Goal: Task Accomplishment & Management: Manage account settings

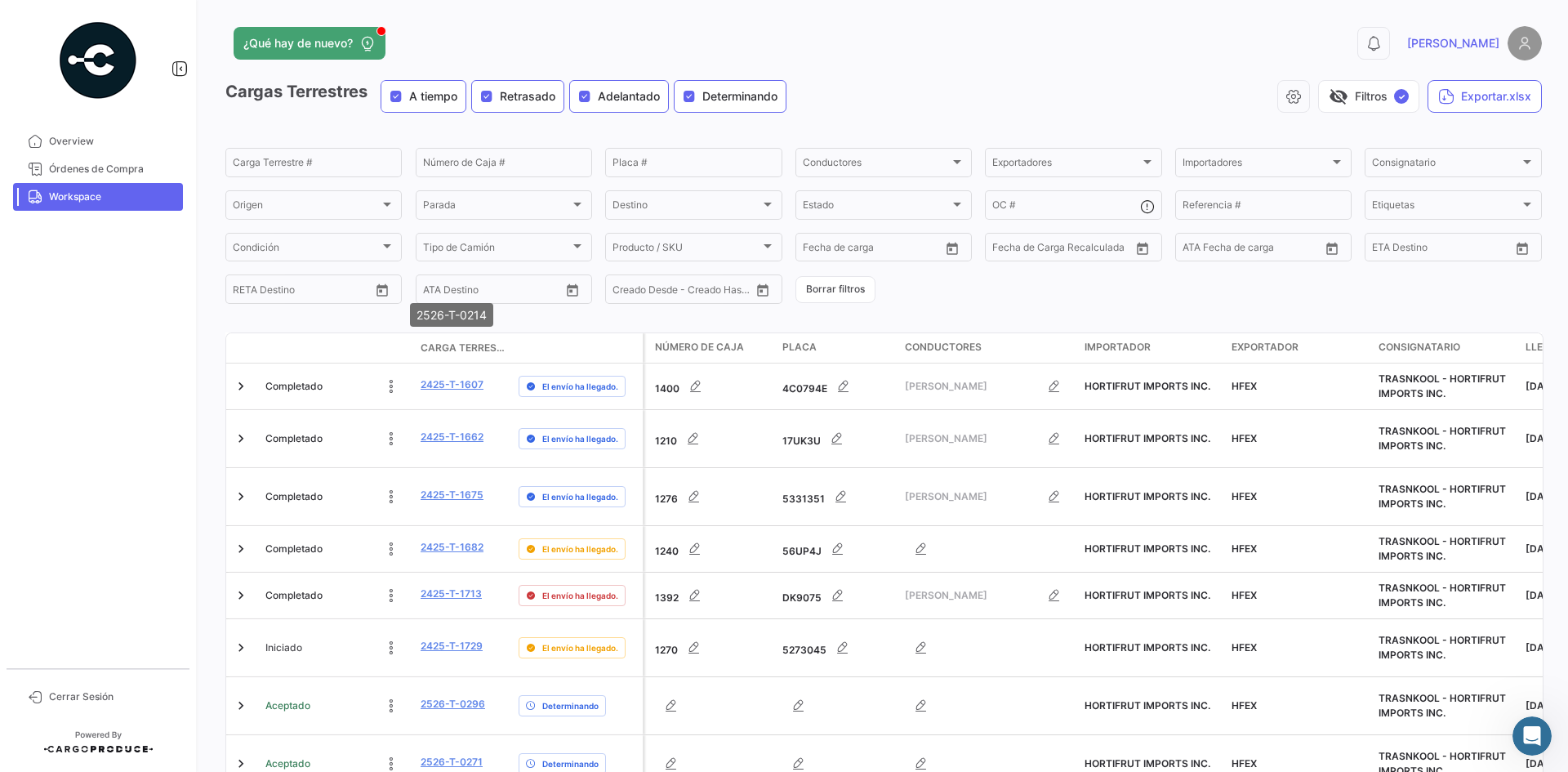
scroll to position [513, 0]
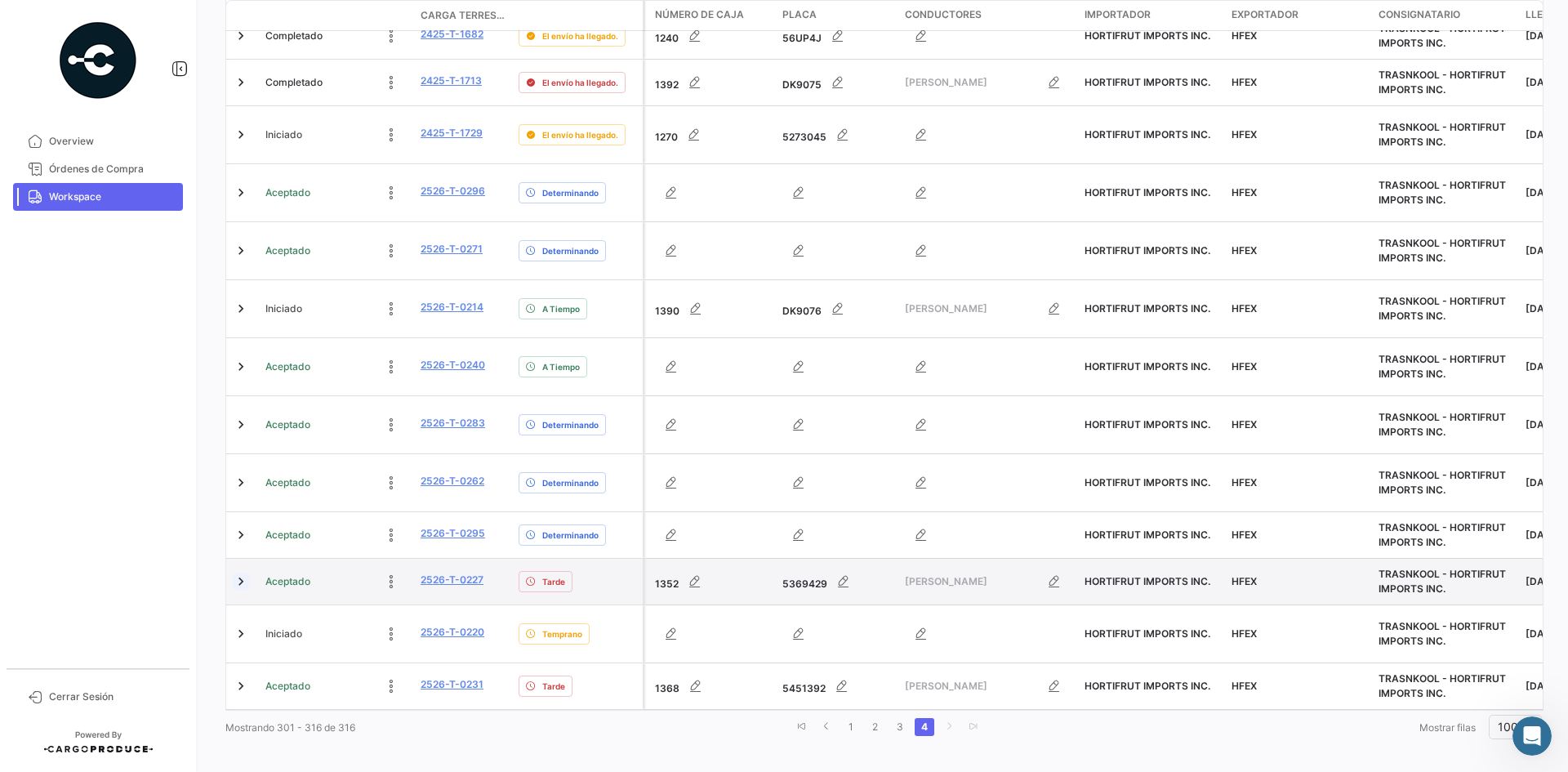
click at [239, 573] on link at bounding box center [240, 581] width 16 height 16
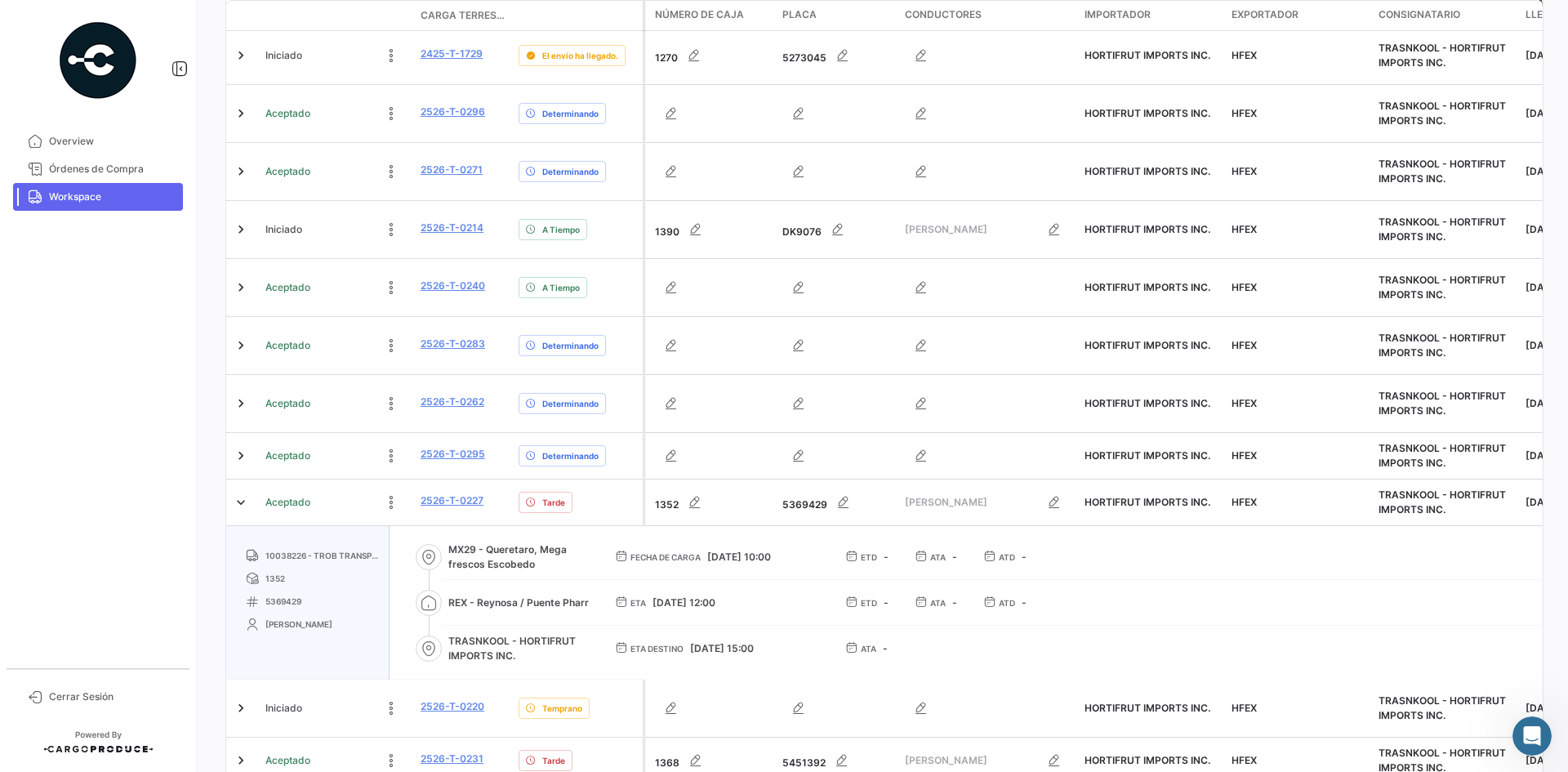
scroll to position [595, 0]
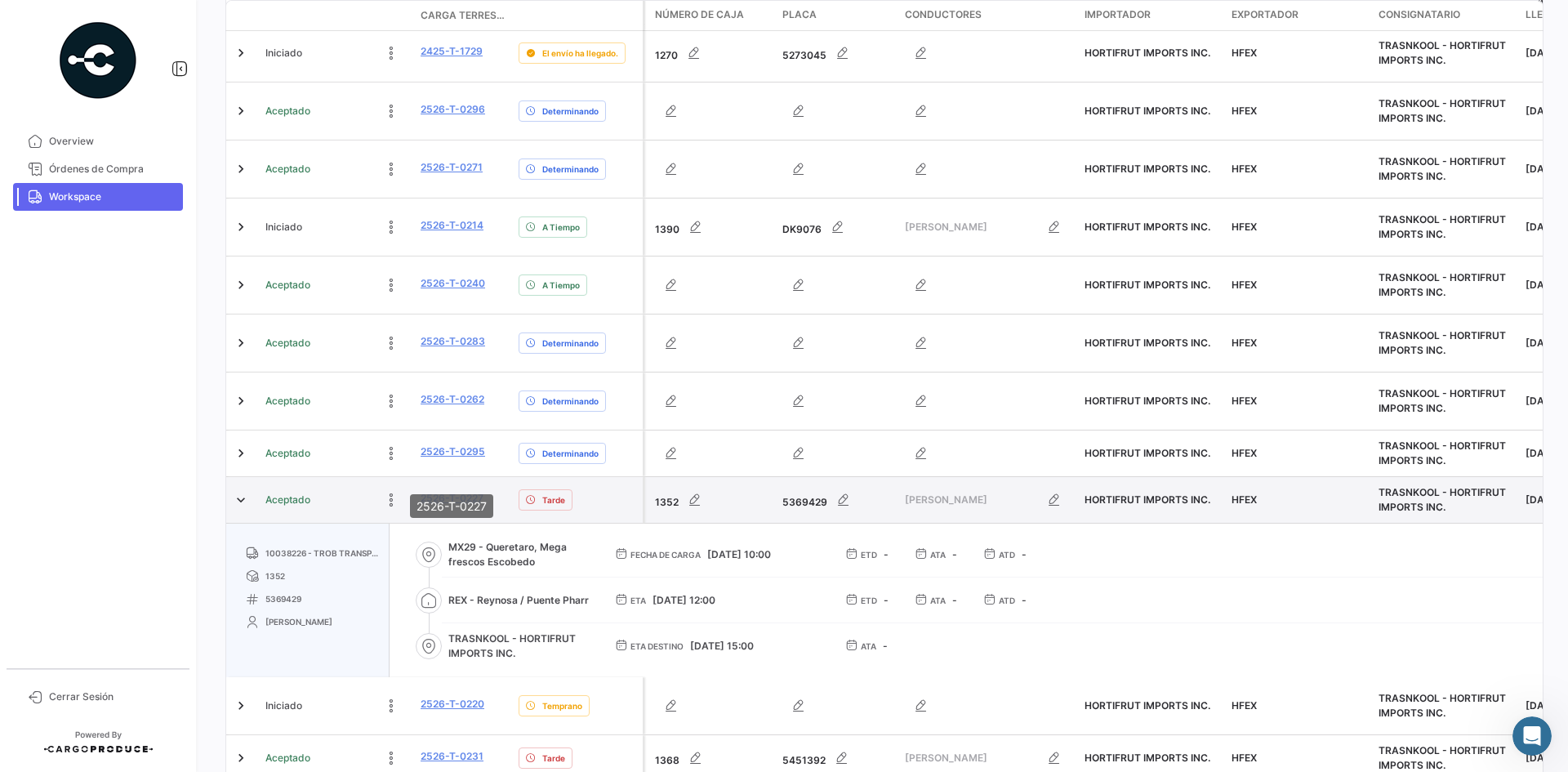
drag, startPoint x: 490, startPoint y: 475, endPoint x: 421, endPoint y: 478, distance: 69.1
click at [421, 491] on div "2526-T-0227" at bounding box center [463, 500] width 85 height 19
copy link "2526-T-0227"
click at [447, 491] on link "2526-T-0227" at bounding box center [452, 498] width 63 height 15
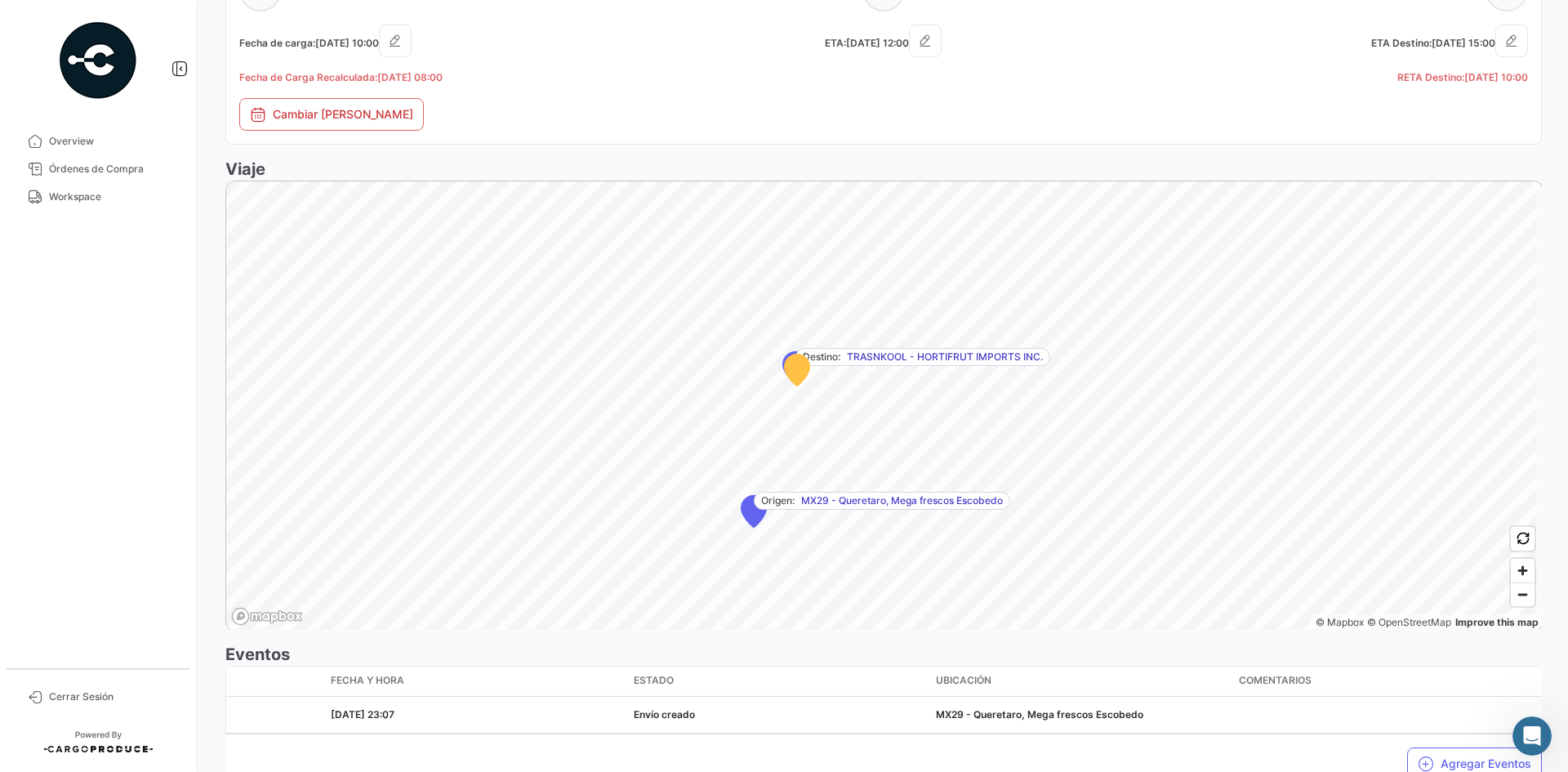
scroll to position [881, 0]
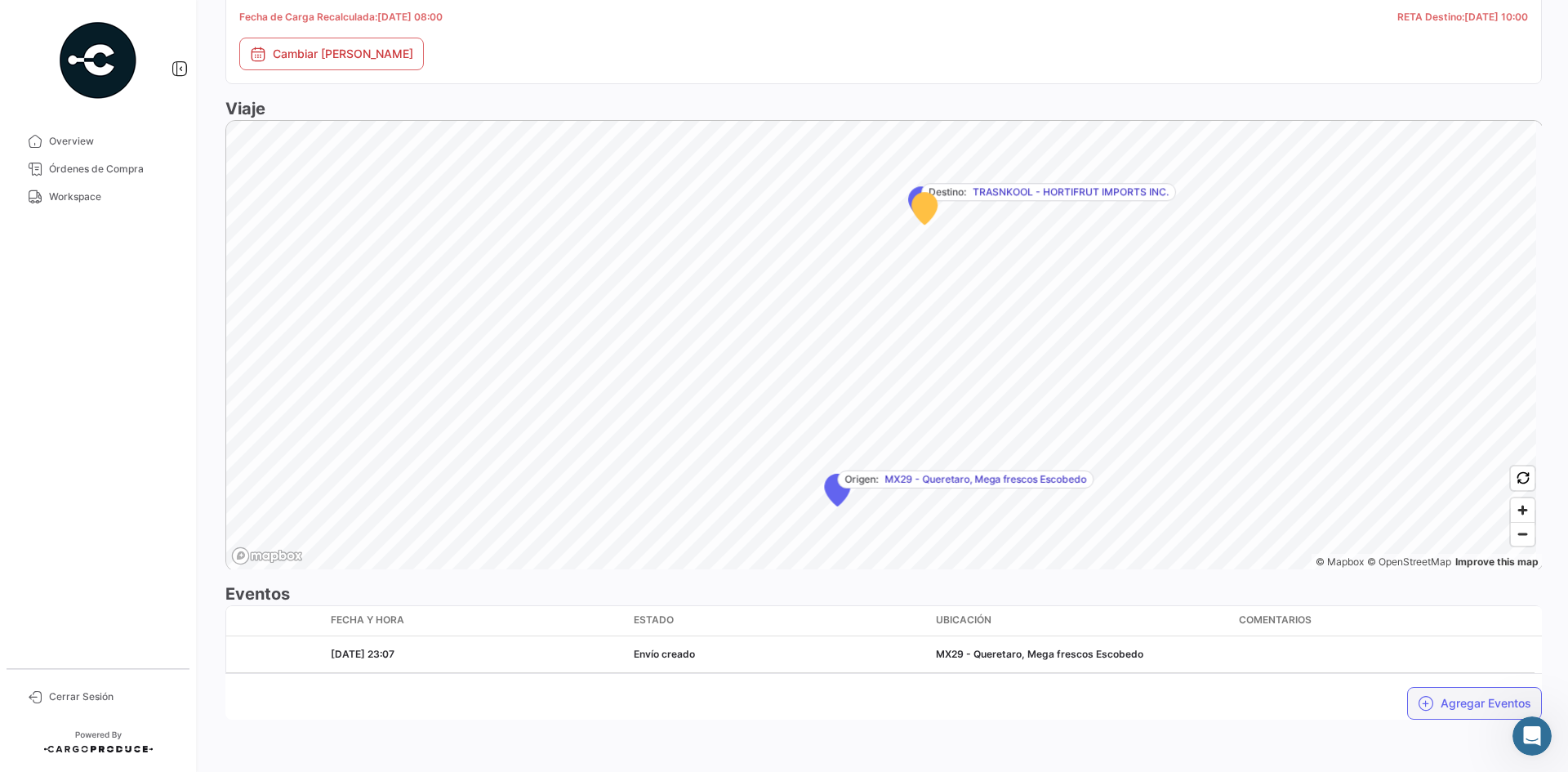
click at [1440, 705] on button "Agregar Eventos" at bounding box center [1475, 703] width 135 height 33
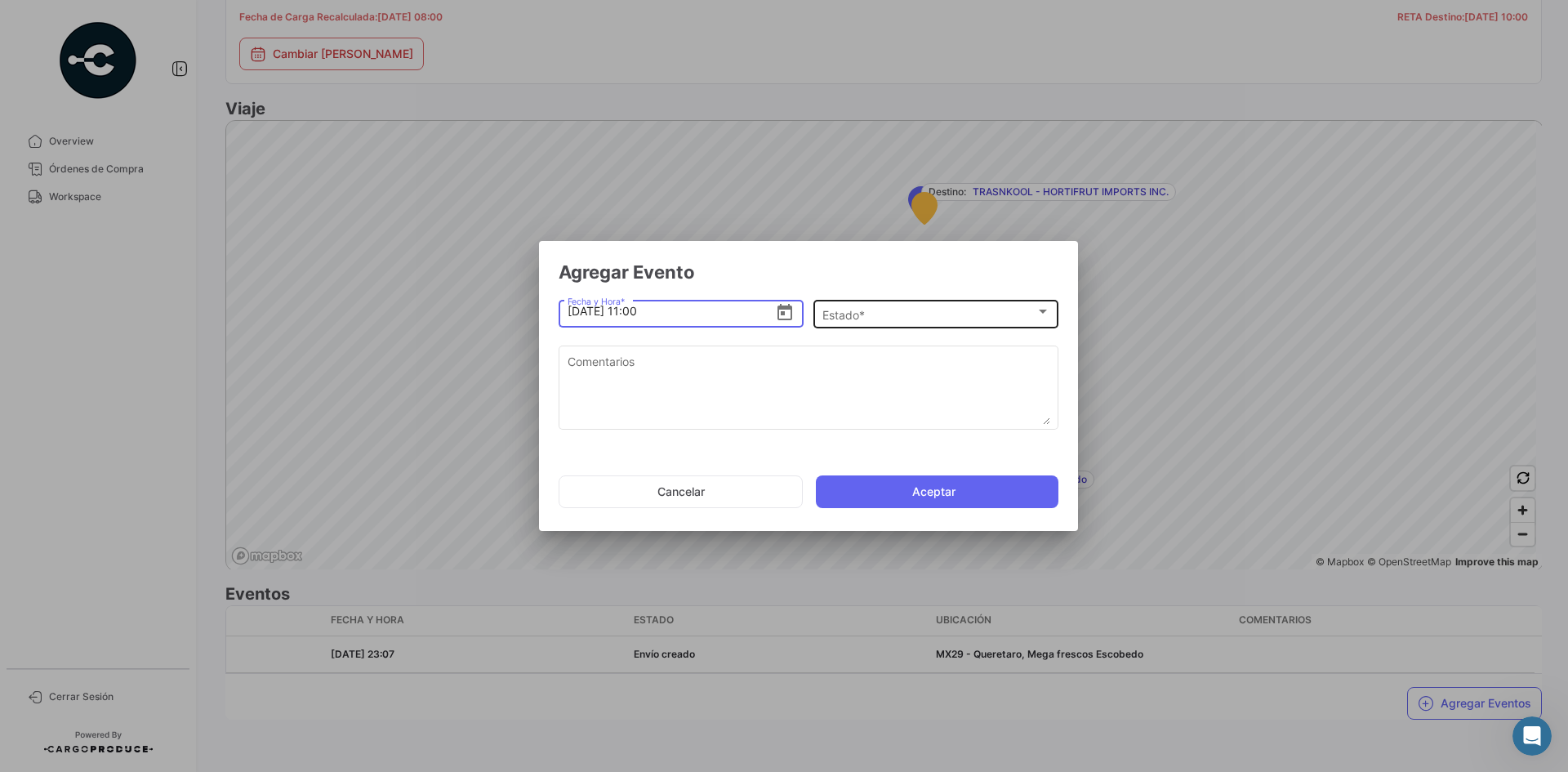
type input "[DATE] 11:00"
click at [950, 313] on div "Estado *" at bounding box center [928, 314] width 213 height 14
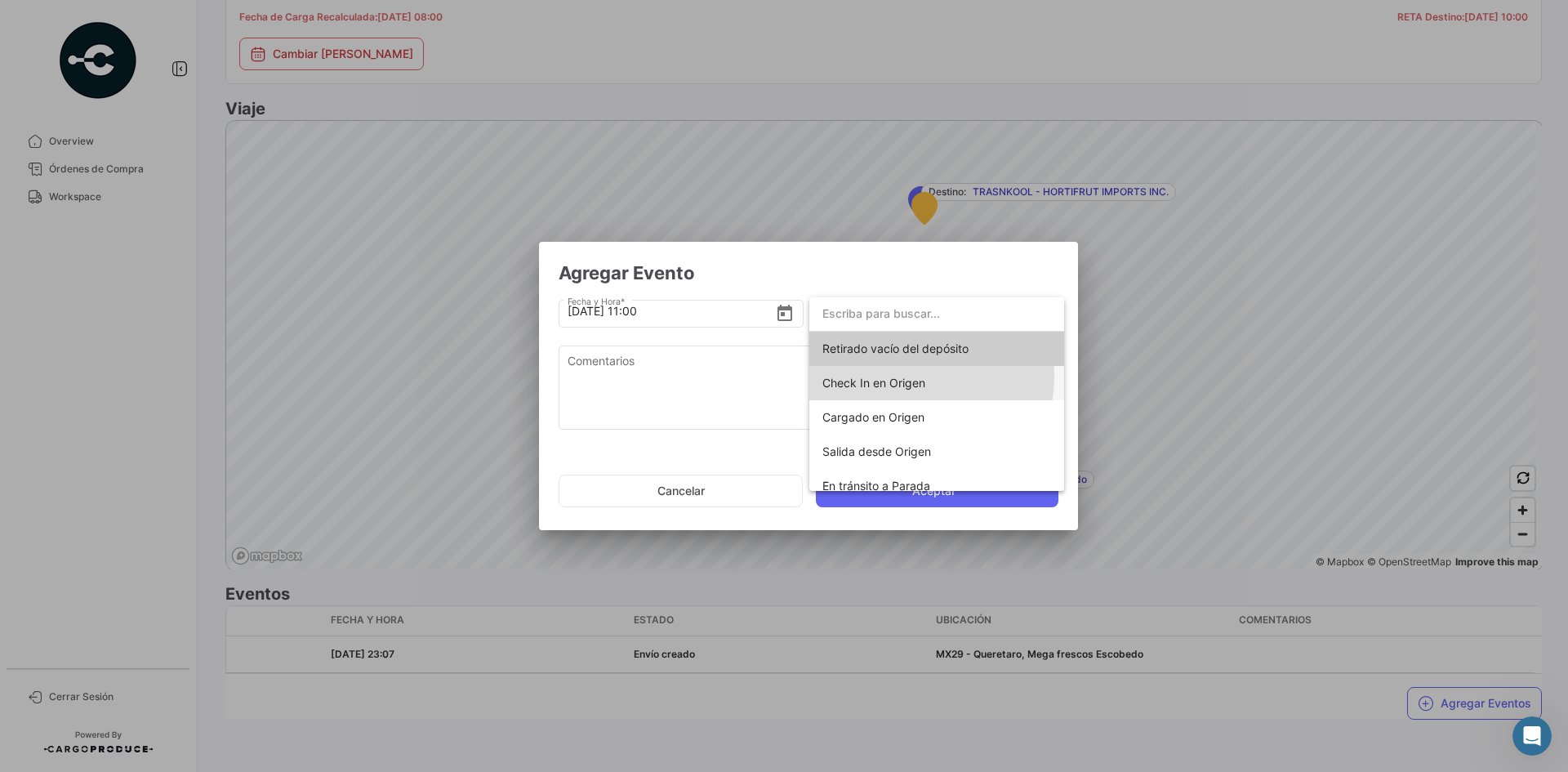
click at [913, 377] on span "Check In en Origen" at bounding box center [874, 383] width 103 height 14
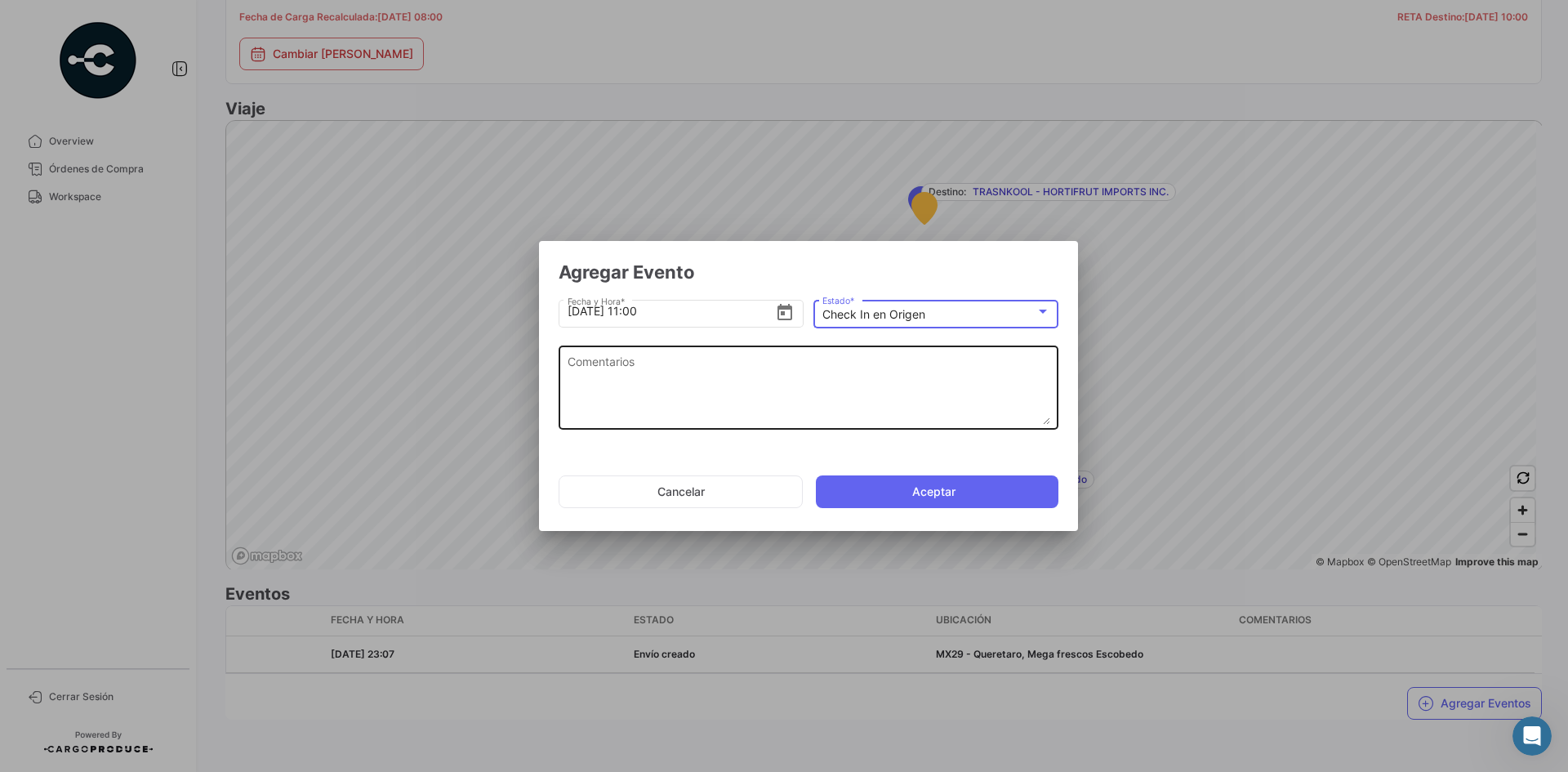
click at [783, 391] on textarea "Comentarios" at bounding box center [808, 388] width 483 height 72
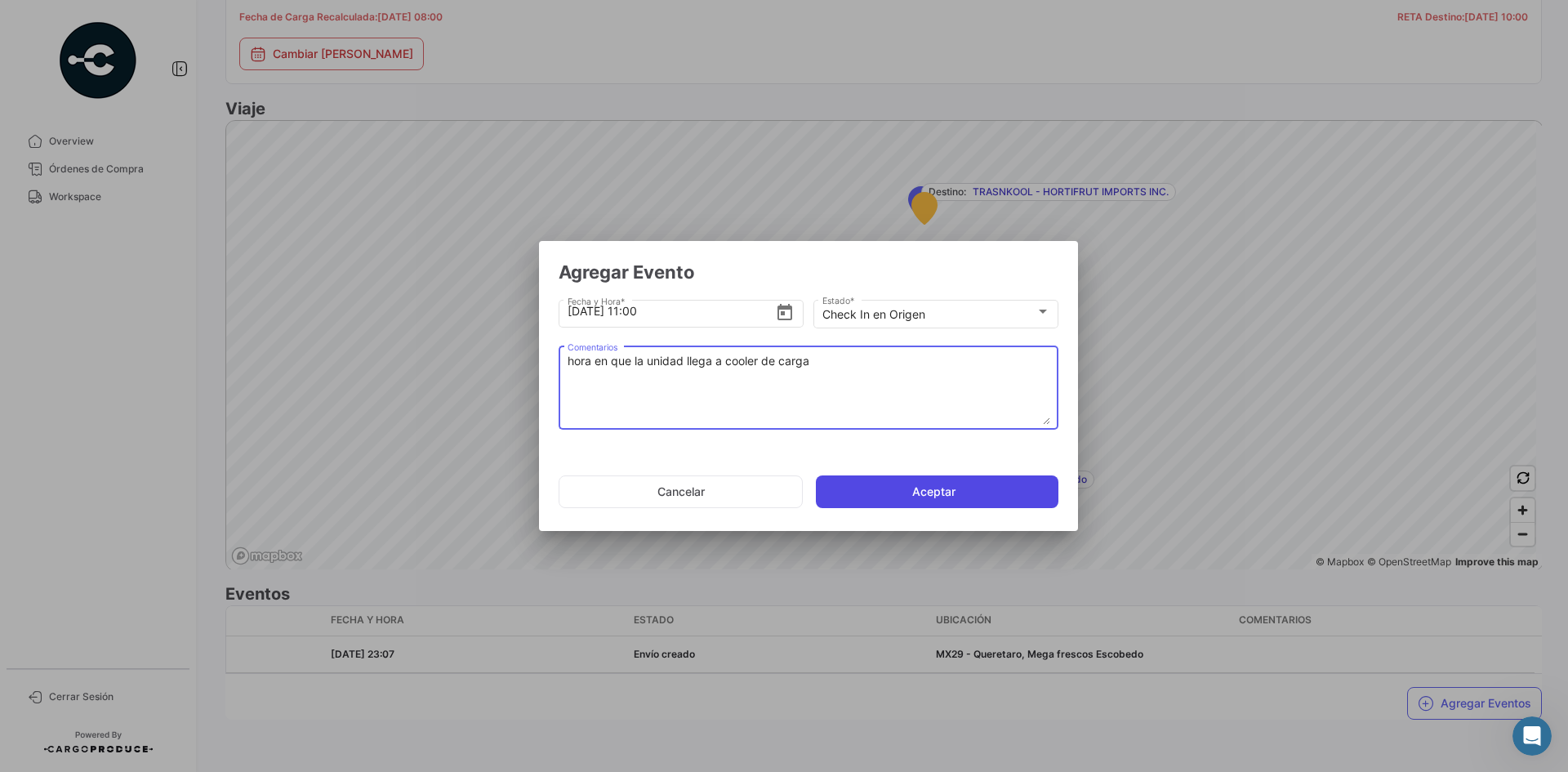
type textarea "hora en que la unidad llega a cooler de carga"
click at [896, 487] on button "Aceptar" at bounding box center [937, 492] width 243 height 33
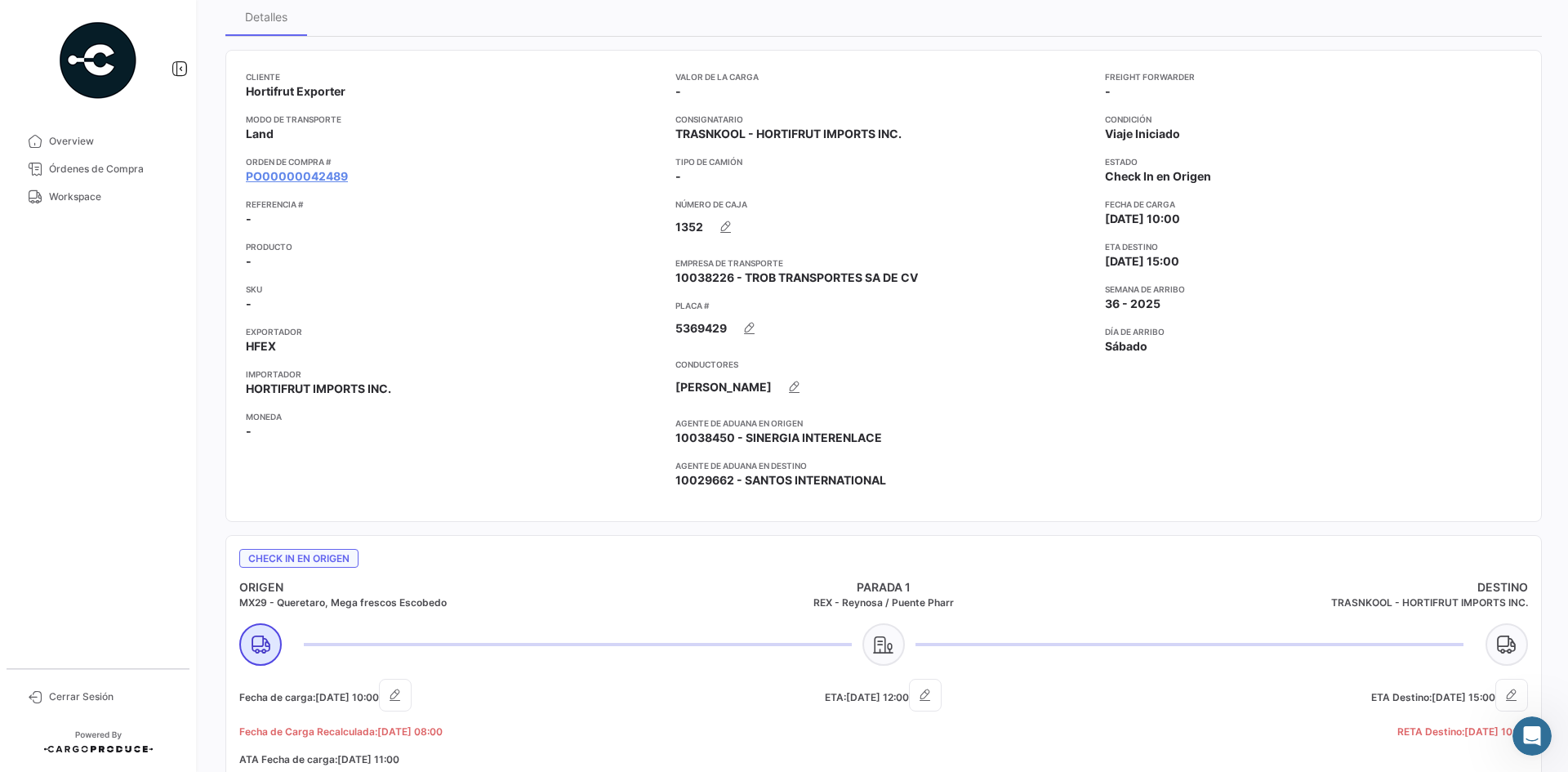
scroll to position [0, 0]
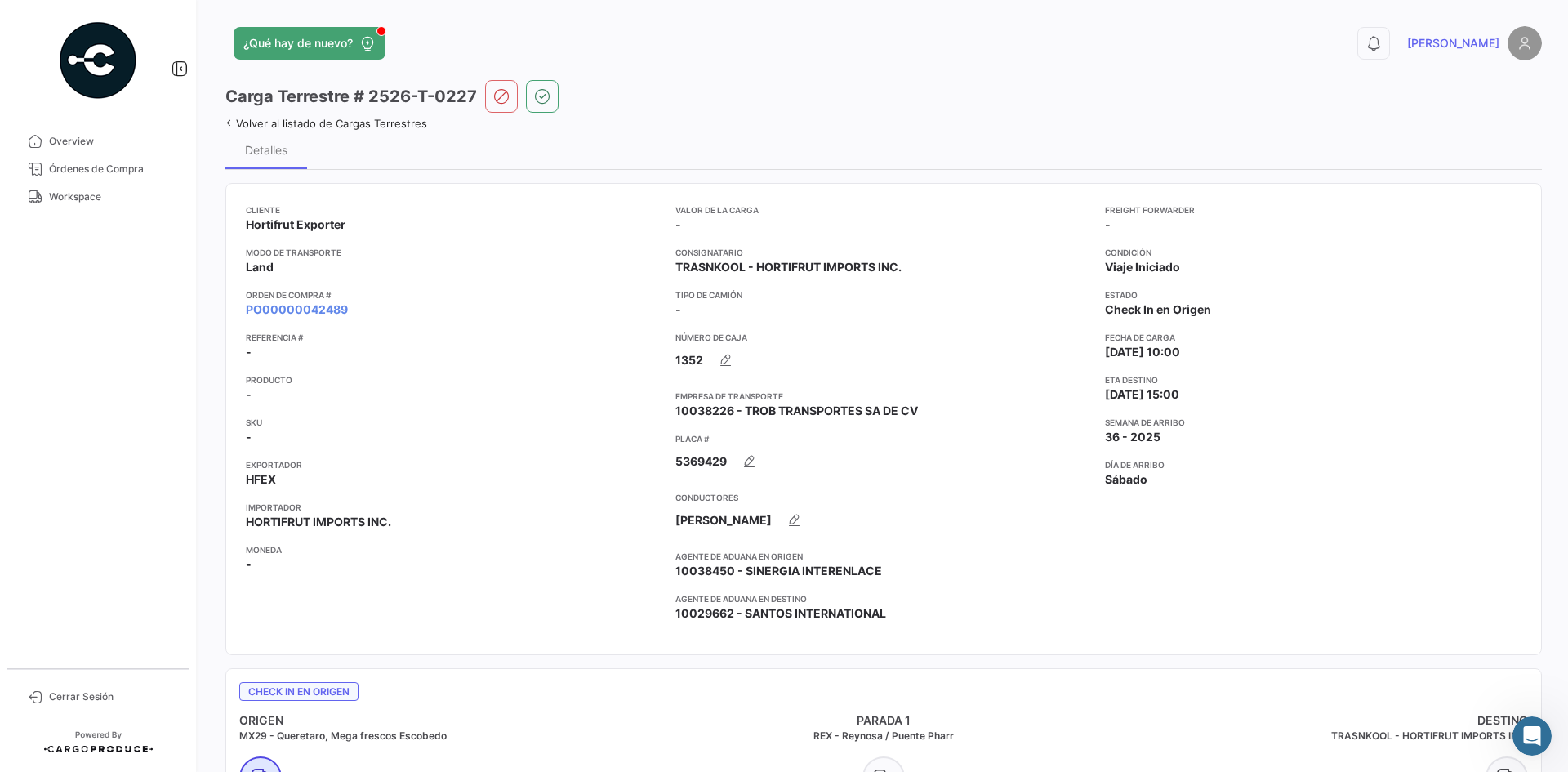
drag, startPoint x: 468, startPoint y: 98, endPoint x: 356, endPoint y: 106, distance: 112.3
click at [356, 106] on h3 "Carga Terrestre # 2526-T-0227" at bounding box center [351, 97] width 251 height 23
copy h3 "# 2526-T-0227"
